Goal: Find contact information: Find contact information

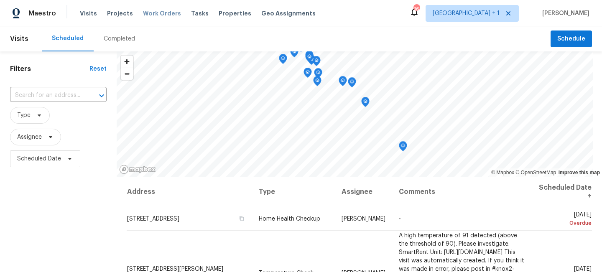
click at [151, 16] on span "Work Orders" at bounding box center [162, 13] width 38 height 8
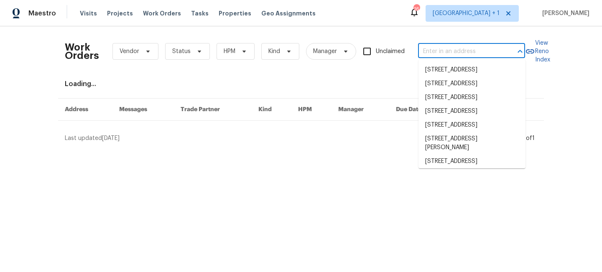
click at [467, 48] on input "text" at bounding box center [460, 51] width 84 height 13
click at [213, 149] on html "Maestro Visits Projects Work Orders Tasks Properties Geo Assignments 16 [GEOGRA…" at bounding box center [301, 74] width 602 height 149
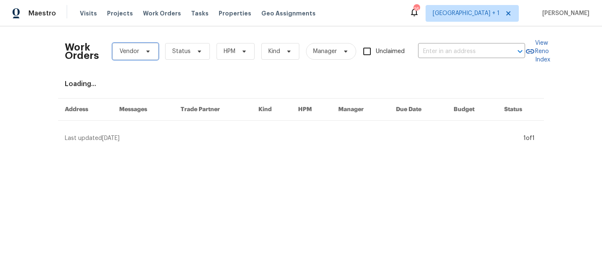
click at [129, 53] on span "Vendor" at bounding box center [129, 51] width 20 height 8
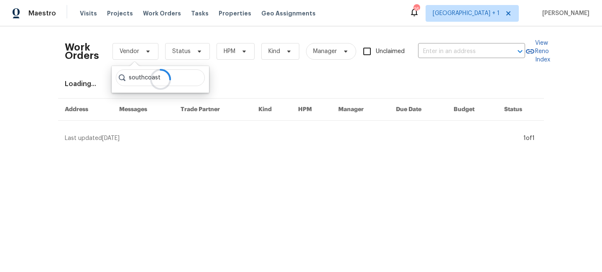
type input "southcoast"
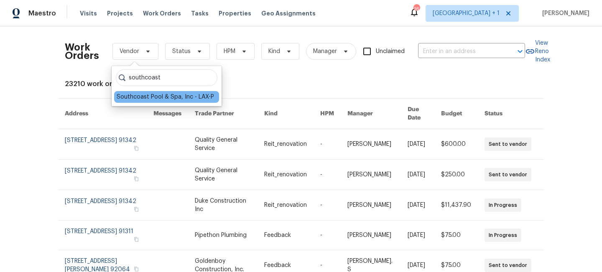
click at [155, 97] on div "Southcoast Pool & Spa, Inc - LAX-P" at bounding box center [165, 97] width 97 height 8
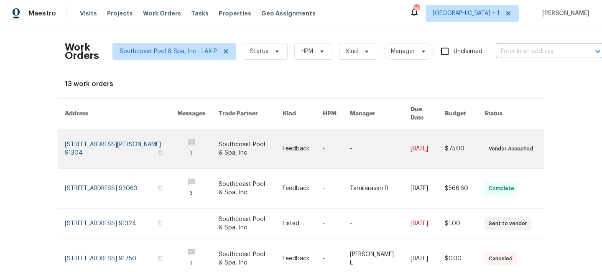
click at [233, 139] on link at bounding box center [250, 148] width 64 height 39
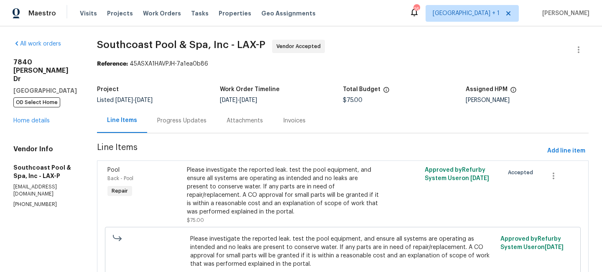
click at [181, 122] on div "Progress Updates" at bounding box center [181, 121] width 49 height 8
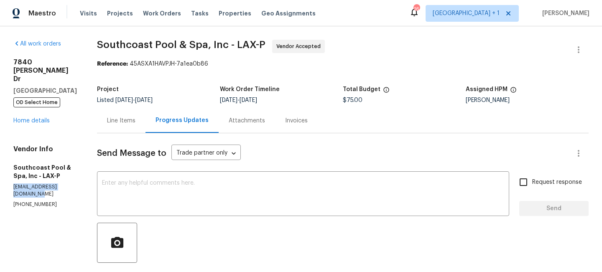
drag, startPoint x: 79, startPoint y: 172, endPoint x: 3, endPoint y: 170, distance: 75.6
click at [3, 170] on div "All work orders 7840 Hillary Dr West Hills, CA 91304 OD Select Home Home detail…" at bounding box center [301, 250] width 602 height 448
copy p "office@southcoastpool.com"
